Goal: Find specific page/section: Find specific page/section

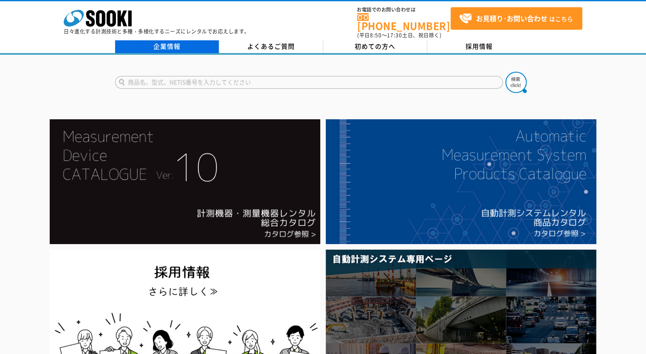
click at [157, 40] on link "企業情報" at bounding box center [167, 46] width 104 height 13
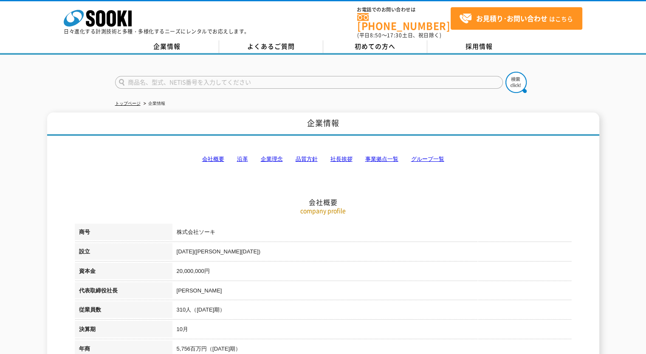
click at [375, 156] on link "事業拠点一覧" at bounding box center [381, 159] width 33 height 6
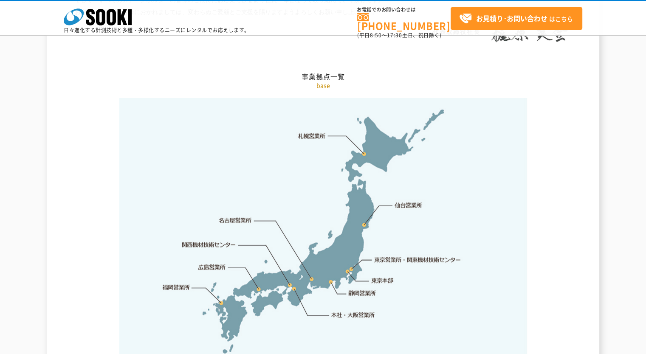
scroll to position [1704, 0]
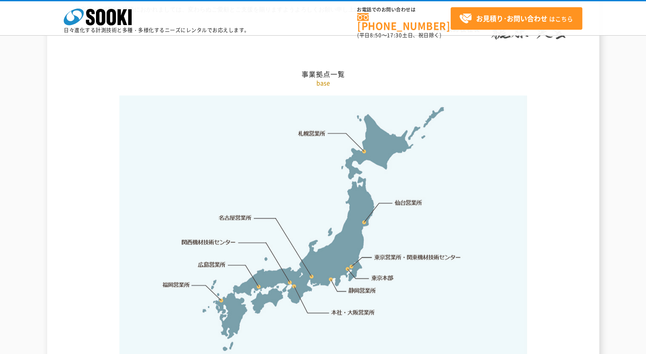
click at [375, 274] on link "東京本部" at bounding box center [382, 278] width 22 height 8
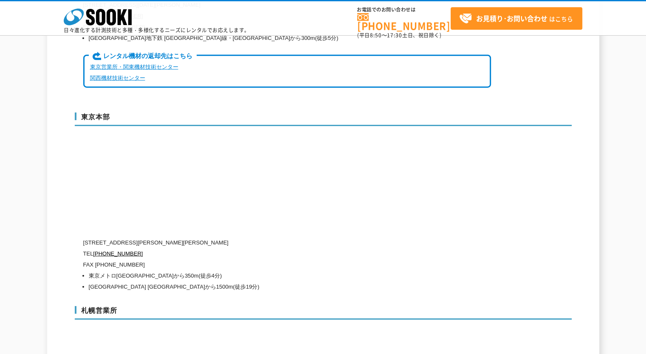
scroll to position [2116, 0]
